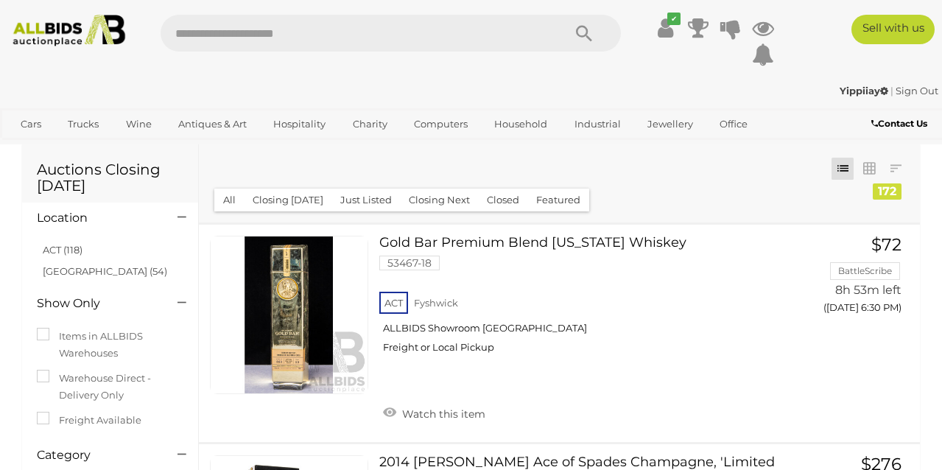
click at [66, 29] on img at bounding box center [69, 31] width 124 height 32
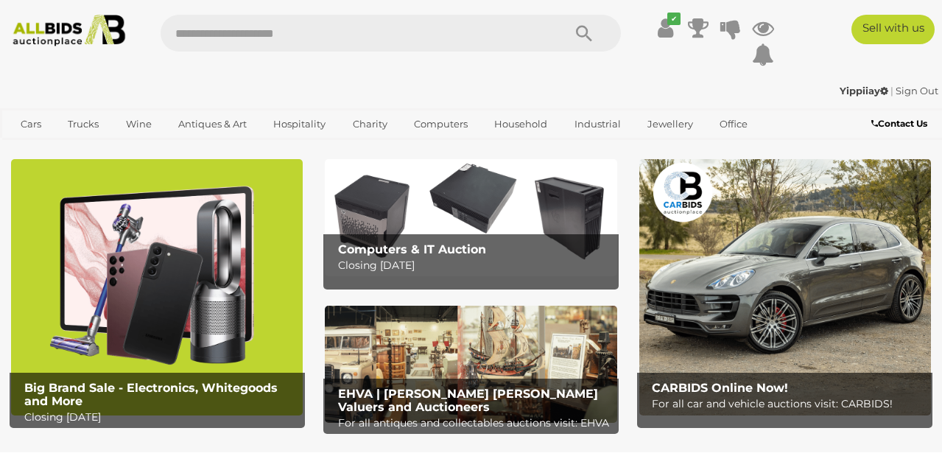
click at [56, 38] on img at bounding box center [69, 31] width 124 height 32
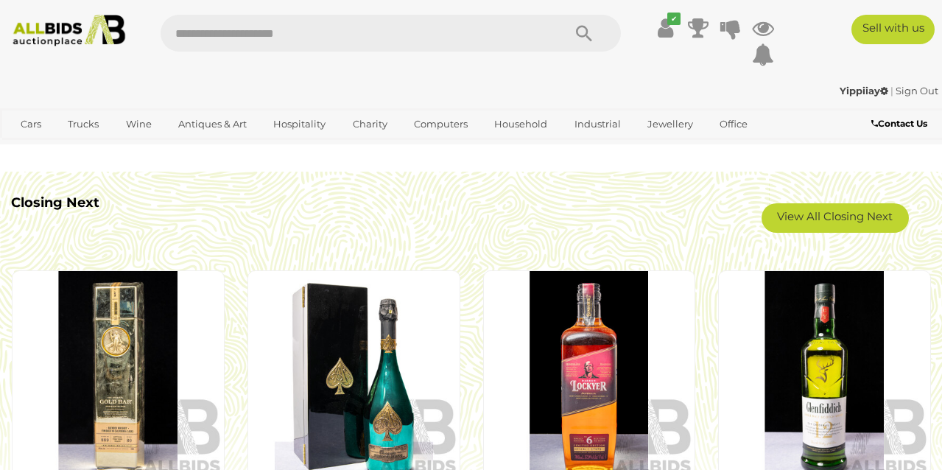
scroll to position [1125, 0]
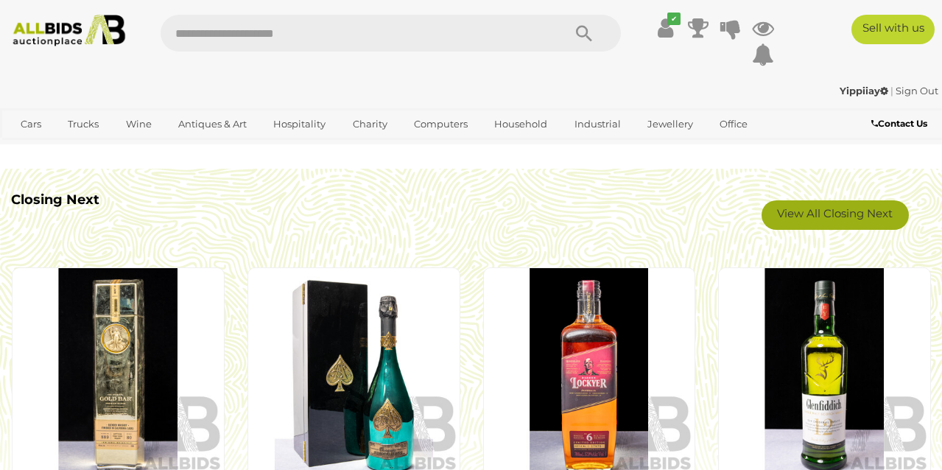
click at [831, 218] on link "View All Closing Next" at bounding box center [835, 214] width 147 height 29
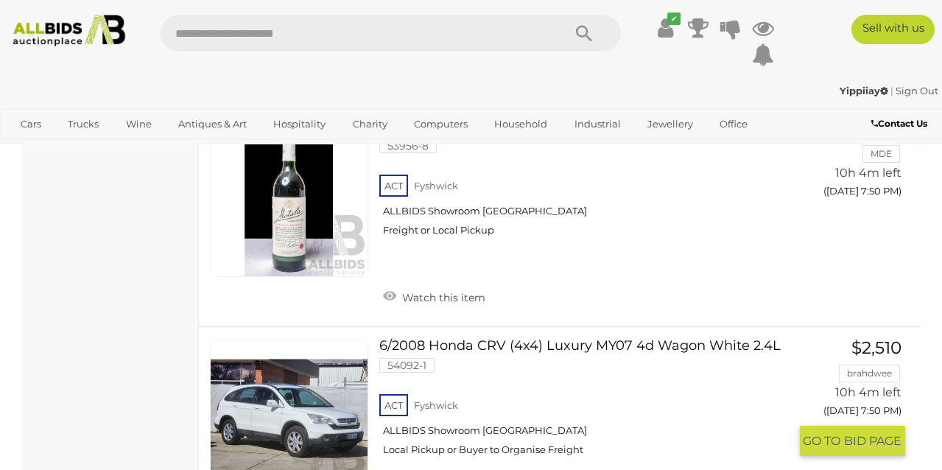
scroll to position [22357, 0]
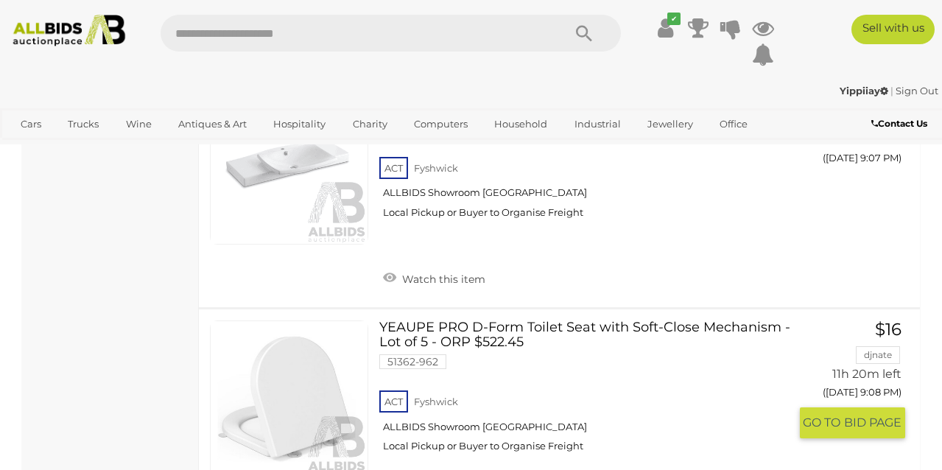
scroll to position [15788, 0]
